Goal: Information Seeking & Learning: Learn about a topic

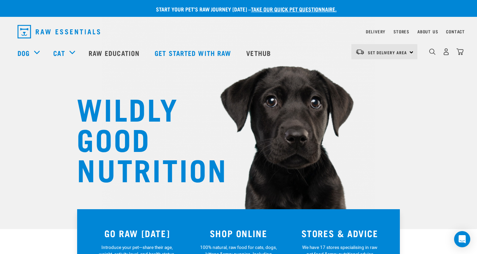
click at [409, 52] on div "Set Delivery Area North Island South Island" at bounding box center [384, 51] width 66 height 15
click at [377, 70] on link "[GEOGRAPHIC_DATA]" at bounding box center [383, 70] width 65 height 15
click at [412, 49] on div "[GEOGRAPHIC_DATA] [GEOGRAPHIC_DATA]" at bounding box center [384, 51] width 66 height 15
click at [403, 31] on link "Stores" at bounding box center [401, 31] width 16 height 2
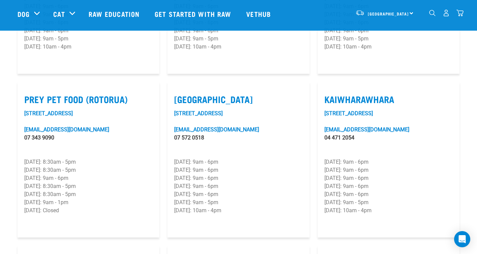
scroll to position [810, 0]
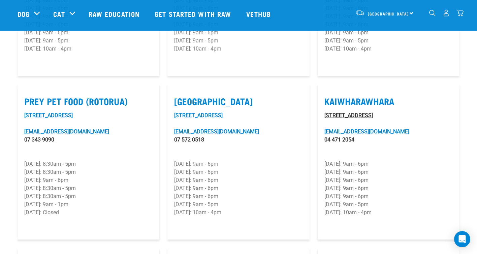
click at [349, 112] on link "Unit 6F, 33 Kaiwharawhara Road" at bounding box center [348, 115] width 48 height 6
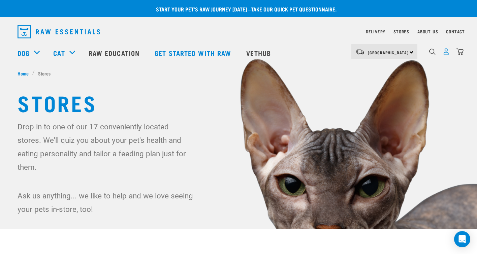
click at [446, 55] on img "dropdown navigation" at bounding box center [446, 51] width 7 height 7
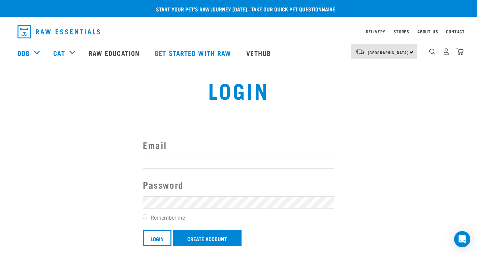
type input "bronx.cox@gmail.com"
click at [145, 215] on input "Remember me" at bounding box center [145, 217] width 4 height 4
checkbox input "true"
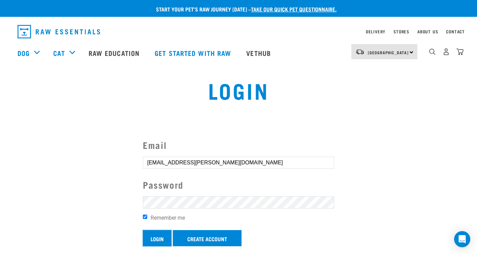
click at [162, 242] on input "Login" at bounding box center [157, 238] width 29 height 16
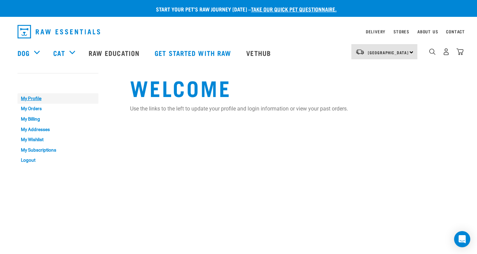
click at [35, 101] on link "My Profile" at bounding box center [58, 98] width 81 height 10
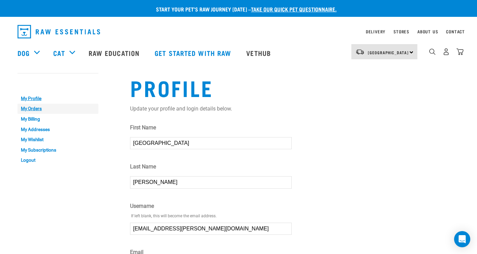
click at [35, 109] on link "My Orders" at bounding box center [58, 109] width 81 height 10
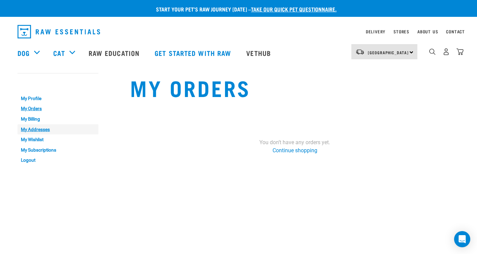
click at [33, 131] on link "My Addresses" at bounding box center [58, 129] width 81 height 10
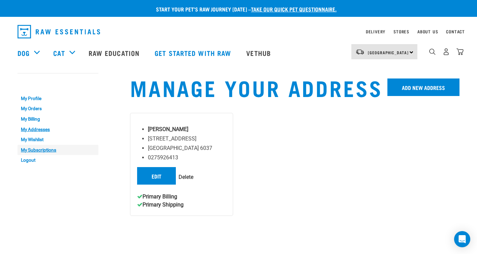
click at [44, 152] on link "My Subscriptions" at bounding box center [58, 150] width 81 height 10
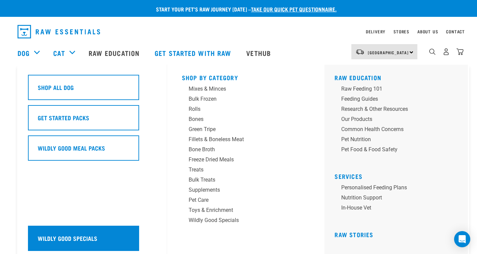
click at [45, 234] on h5 "Wildly Good Specials" at bounding box center [68, 238] width 60 height 9
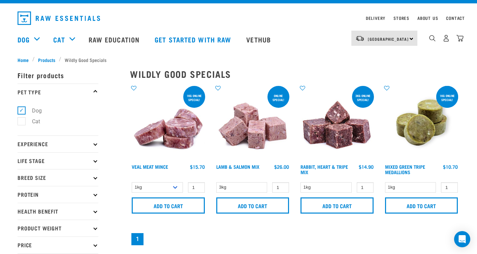
scroll to position [14, 0]
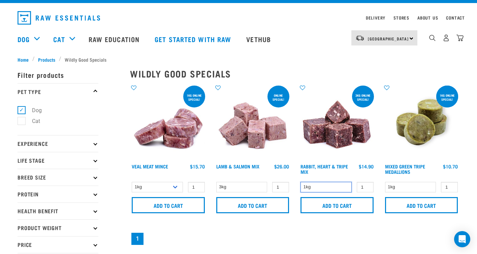
click at [316, 185] on select "1kg" at bounding box center [325, 187] width 51 height 10
click at [300, 182] on select "1kg" at bounding box center [325, 187] width 51 height 10
click at [326, 186] on select "1kg" at bounding box center [325, 187] width 51 height 10
click at [300, 182] on select "1kg" at bounding box center [325, 187] width 51 height 10
click at [362, 190] on input "1" at bounding box center [365, 187] width 17 height 10
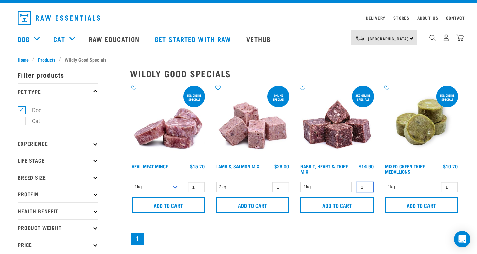
click at [362, 190] on input "1" at bounding box center [365, 187] width 17 height 10
type input "3"
click at [353, 172] on div "Rabbit, Heart & Tripe Mix $14.90" at bounding box center [337, 170] width 76 height 15
click at [342, 165] on link "Rabbit, Heart & Tripe Mix" at bounding box center [323, 169] width 47 height 8
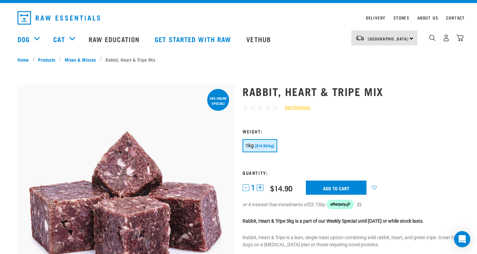
scroll to position [11, 0]
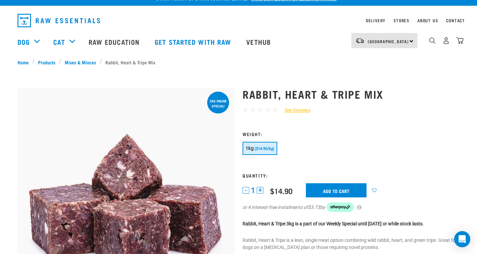
click at [215, 88] on div at bounding box center [126, 88] width 217 height 0
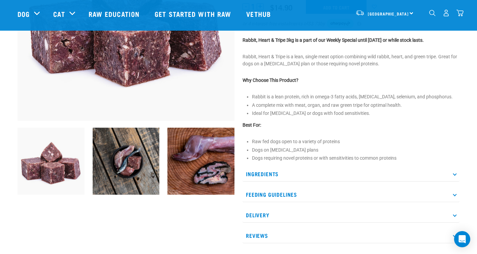
scroll to position [0, 0]
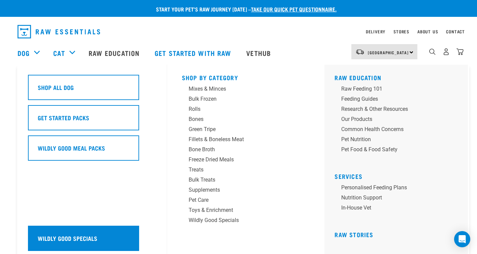
click at [53, 232] on div "Wildly Good Specials" at bounding box center [83, 238] width 111 height 25
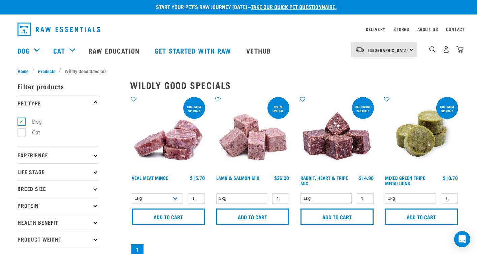
scroll to position [0, 0]
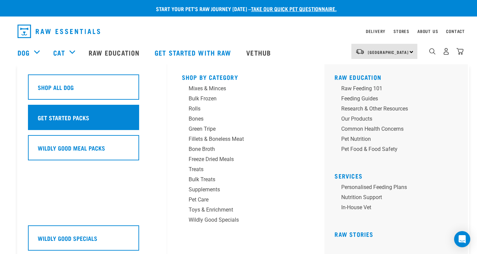
click at [58, 122] on div "Get Started Packs" at bounding box center [83, 117] width 111 height 25
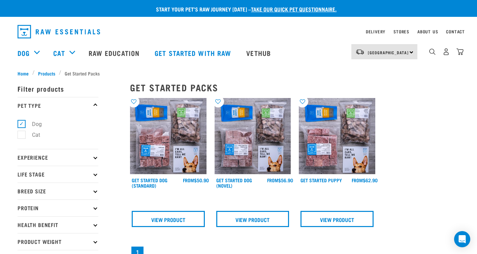
click at [104, 106] on div "× Filter products Pet Type Dog Cat Experience New Raw Feeder Experienced Raw Fe…" at bounding box center [69, 218] width 112 height 291
click at [159, 182] on link "Get Started Dog (Standard)" at bounding box center [150, 183] width 36 height 8
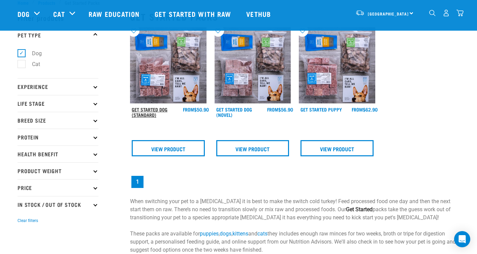
scroll to position [29, 0]
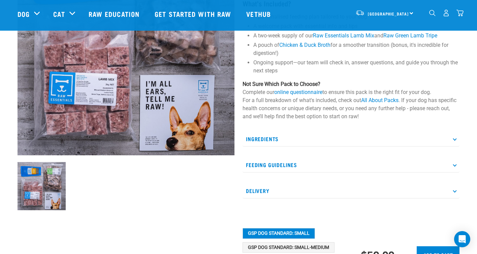
scroll to position [121, 0]
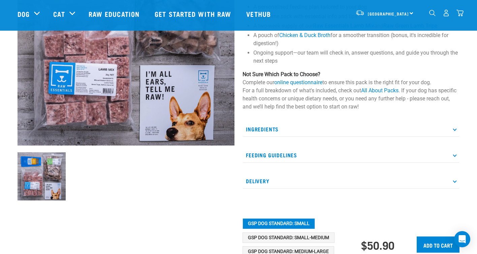
click at [286, 157] on p "Feeding Guidelines" at bounding box center [350, 155] width 217 height 15
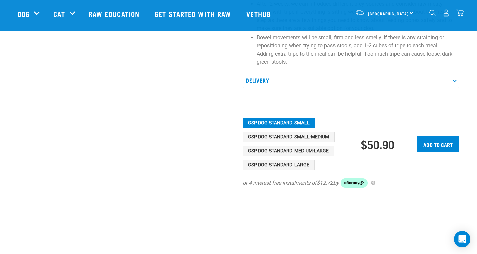
scroll to position [389, 0]
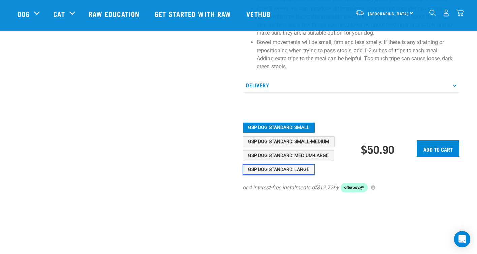
click at [286, 169] on button "GSP Dog Standard: Large" at bounding box center [278, 169] width 72 height 11
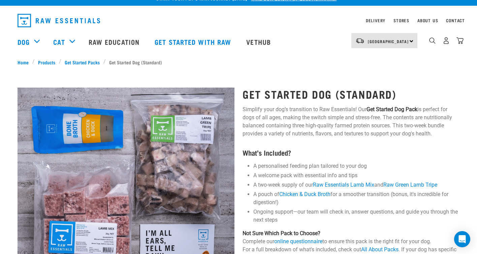
scroll to position [18, 0]
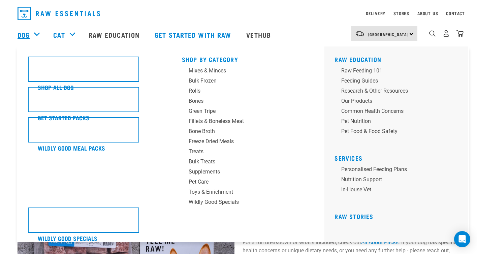
click at [26, 34] on link "Dog" at bounding box center [24, 35] width 12 height 10
click at [208, 83] on div "Bulk Frozen" at bounding box center [241, 81] width 105 height 8
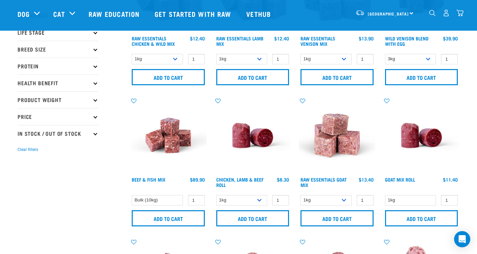
scroll to position [96, 0]
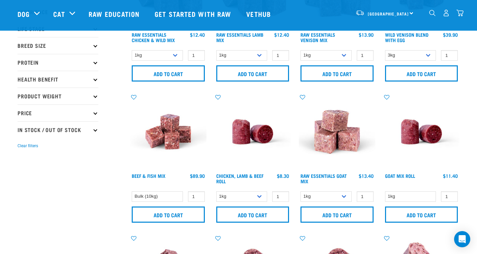
click at [94, 63] on icon at bounding box center [95, 62] width 4 height 4
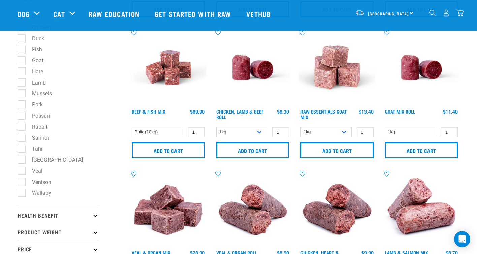
scroll to position [162, 0]
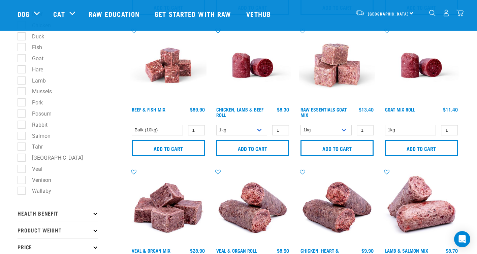
click at [22, 182] on label "Venison" at bounding box center [37, 180] width 33 height 8
click at [22, 181] on input "Venison" at bounding box center [20, 178] width 4 height 4
checkbox input "true"
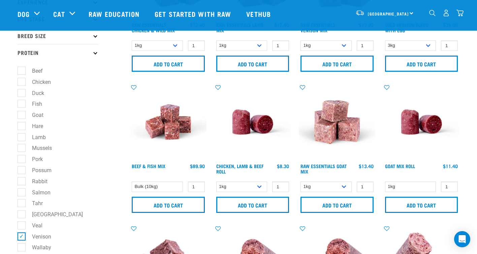
scroll to position [47, 0]
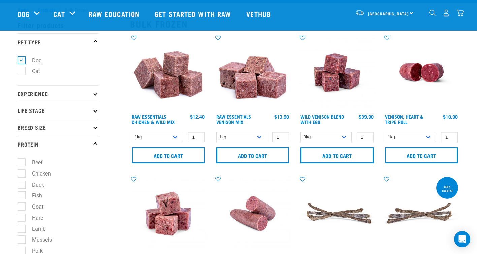
scroll to position [14, 0]
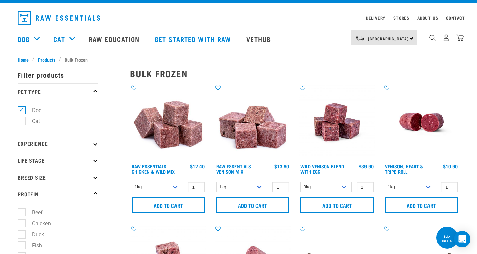
click at [93, 194] on icon at bounding box center [95, 194] width 4 height 4
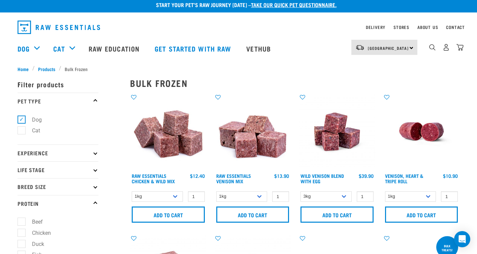
scroll to position [0, 0]
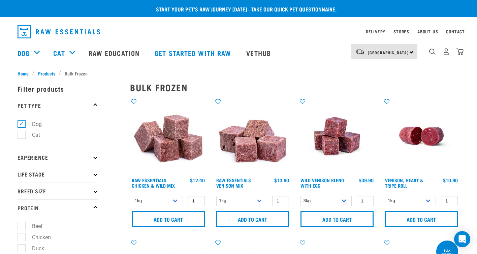
click at [91, 192] on p "Breed Size" at bounding box center [58, 191] width 81 height 17
click at [50, 234] on label "Large Dogs" at bounding box center [41, 231] width 41 height 8
click at [22, 232] on input "Large Dogs" at bounding box center [20, 230] width 4 height 4
checkbox input "true"
click at [71, 174] on p "Life Stage" at bounding box center [58, 174] width 81 height 17
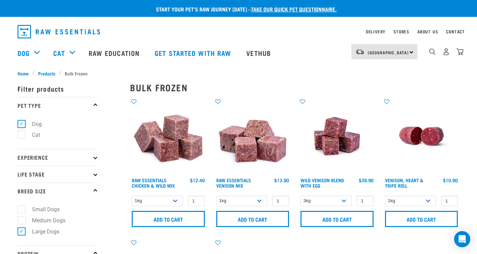
click at [85, 159] on p "Experience" at bounding box center [58, 157] width 81 height 17
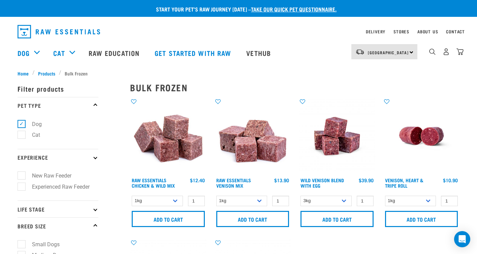
click at [62, 174] on label "New Raw Feeder" at bounding box center [47, 175] width 53 height 8
click at [22, 174] on input "New Raw Feeder" at bounding box center [20, 174] width 4 height 4
checkbox input "true"
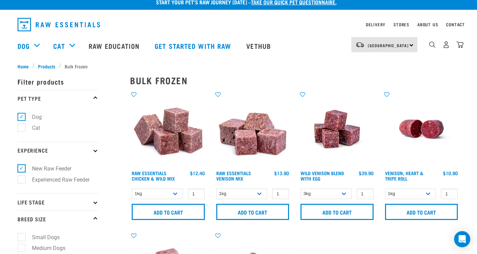
scroll to position [8, 0]
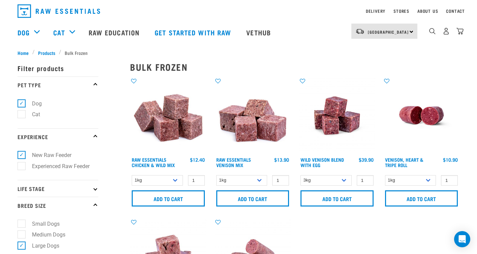
scroll to position [6, 0]
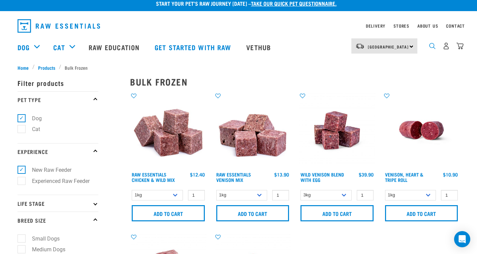
click at [433, 45] on img "dropdown navigation" at bounding box center [432, 46] width 6 height 6
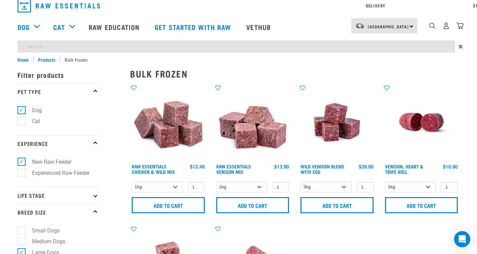
scroll to position [0, 0]
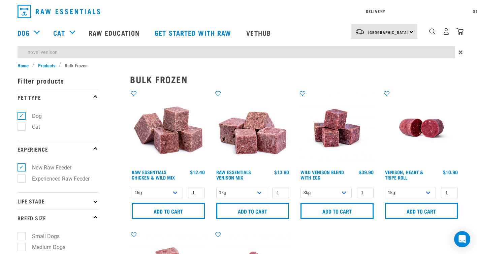
type input "novel venison"
click at [260, 190] on div "Raw Essentials Venison Mix 1 0 100 0 100 0 100" at bounding box center [252, 156] width 85 height 141
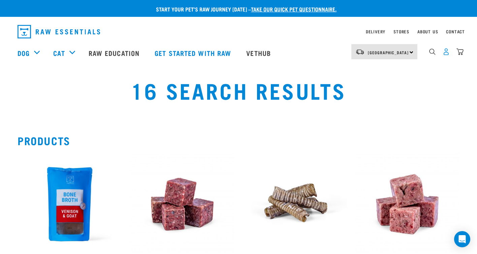
click at [449, 54] on img "dropdown navigation" at bounding box center [446, 51] width 7 height 7
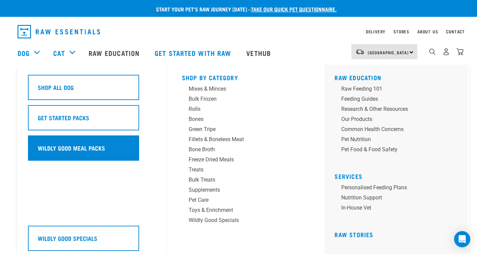
click at [69, 148] on h5 "Wildly Good Meal Packs" at bounding box center [71, 147] width 67 height 9
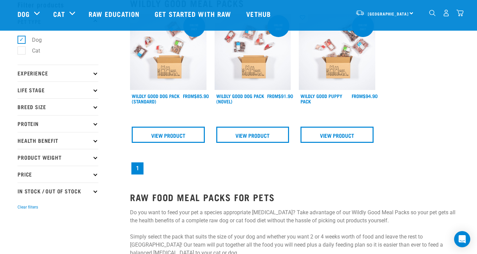
scroll to position [38, 0]
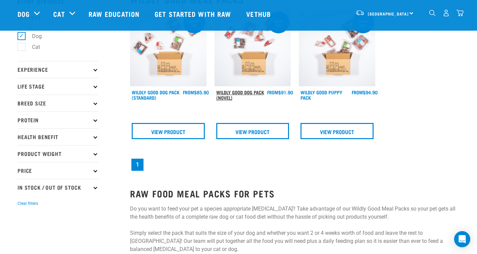
click at [244, 91] on link "Wildly Good Dog Pack (Novel)" at bounding box center [240, 95] width 48 height 8
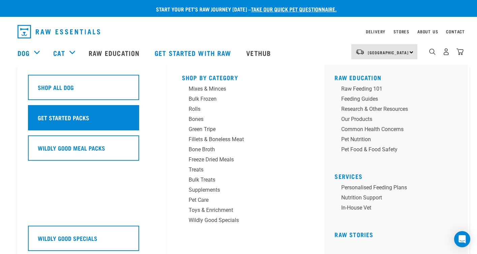
click at [53, 118] on h5 "Get Started Packs" at bounding box center [64, 117] width 52 height 9
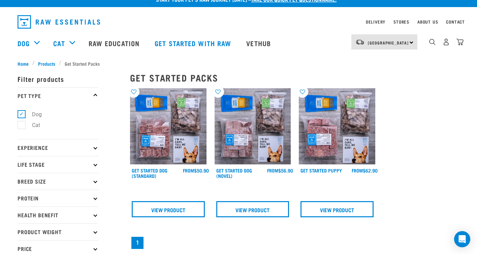
scroll to position [9, 0]
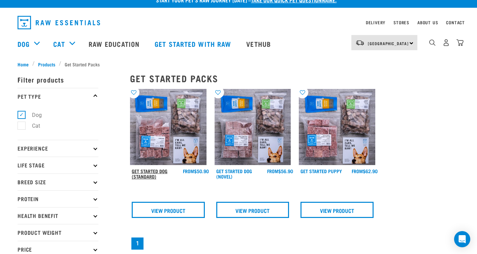
click at [145, 175] on link "Get Started Dog (Standard)" at bounding box center [150, 174] width 36 height 8
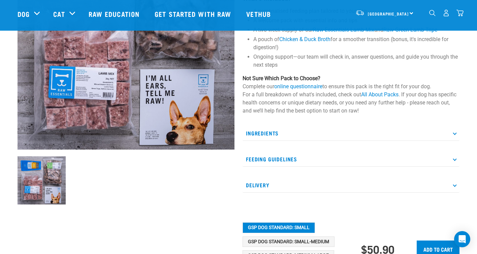
scroll to position [129, 0]
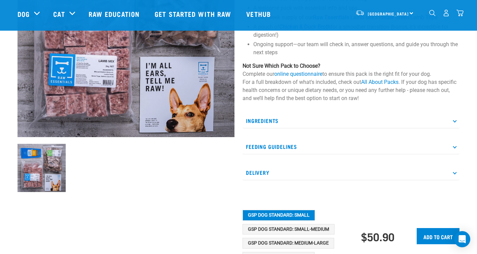
click at [273, 144] on p "Feeding Guidelines" at bounding box center [350, 146] width 217 height 15
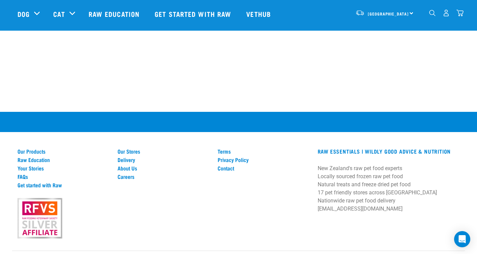
scroll to position [705, 0]
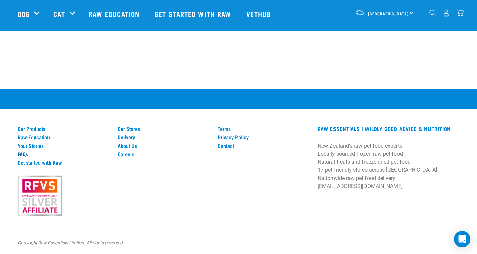
click at [23, 151] on link "FAQs" at bounding box center [64, 154] width 92 height 6
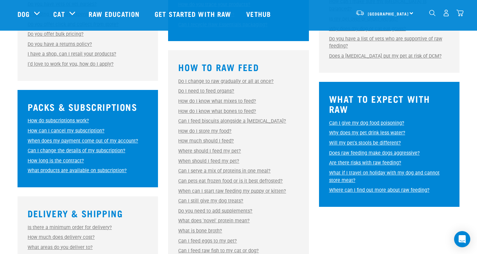
scroll to position [283, 0]
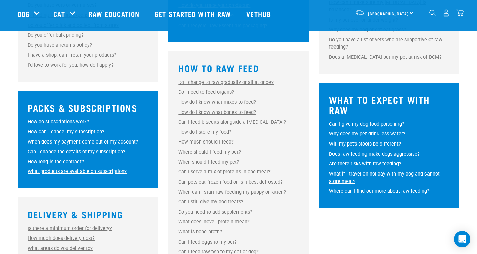
click at [48, 140] on link "When does my payment come out of my account?" at bounding box center [83, 142] width 110 height 6
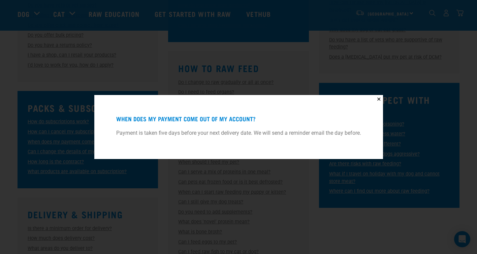
click at [59, 111] on div "✕ When does my payment come out of my account? Payment is taken five days befor…" at bounding box center [238, 127] width 477 height 254
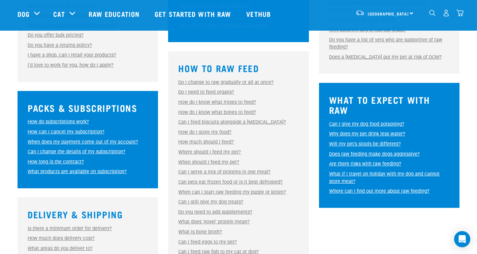
click at [57, 122] on link "How do subscriptions work?" at bounding box center [58, 122] width 61 height 6
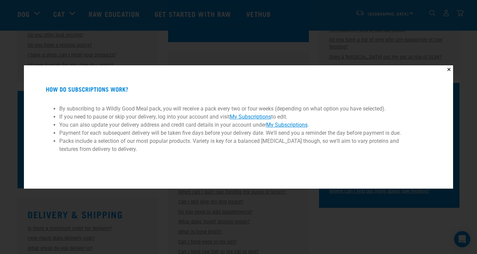
click at [59, 122] on li "You can also update your delivery address and credit card details in your accou…" at bounding box center [238, 125] width 358 height 8
click at [11, 153] on div "✕ How do subscriptions work? By subscribing to a Wildly Good Meal pack, you wil…" at bounding box center [238, 127] width 477 height 254
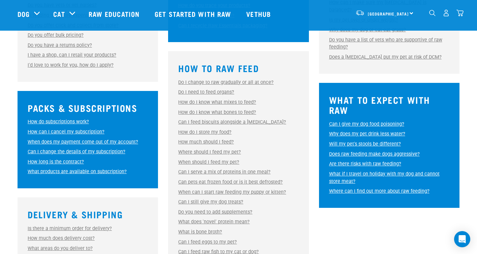
click at [33, 160] on link "How long is the contract?" at bounding box center [56, 162] width 56 height 6
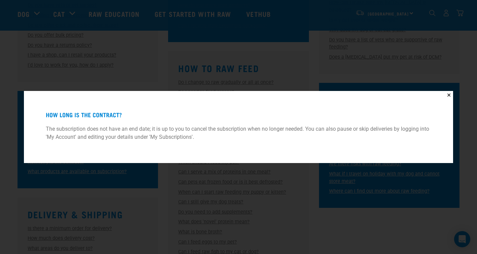
click at [12, 183] on div "✕ How long is the contract? The subscription does not have an end date; it is u…" at bounding box center [238, 127] width 477 height 254
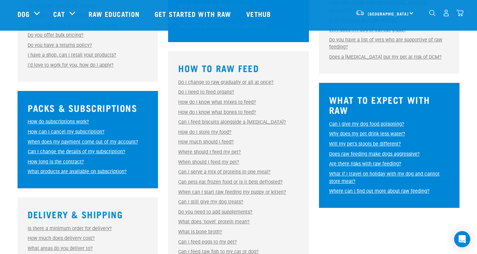
click at [33, 172] on link "What products are available on subscription?" at bounding box center [77, 172] width 99 height 6
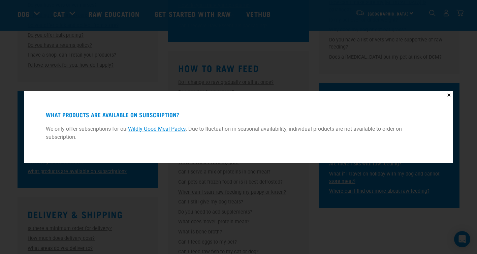
click at [33, 172] on div "✕ What products are available on subscription? We only offer subscriptions for …" at bounding box center [238, 127] width 477 height 254
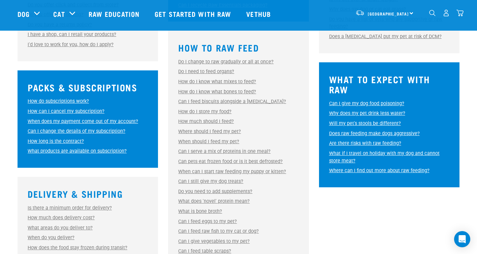
scroll to position [299, 0]
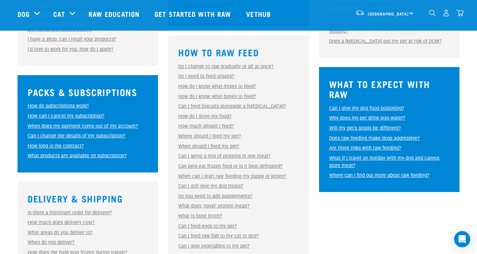
click at [194, 67] on link "Do I change to raw gradually or all at once?" at bounding box center [225, 67] width 95 height 6
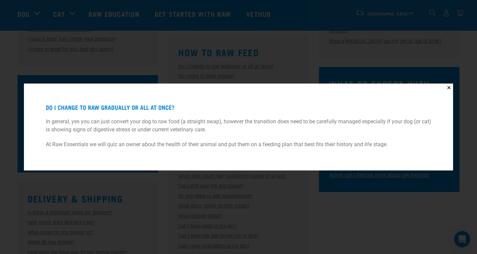
click at [194, 67] on div "✕ Do I change to raw gradually or all at once? In general, yes you can just con…" at bounding box center [238, 127] width 477 height 254
